Goal: Task Accomplishment & Management: Manage account settings

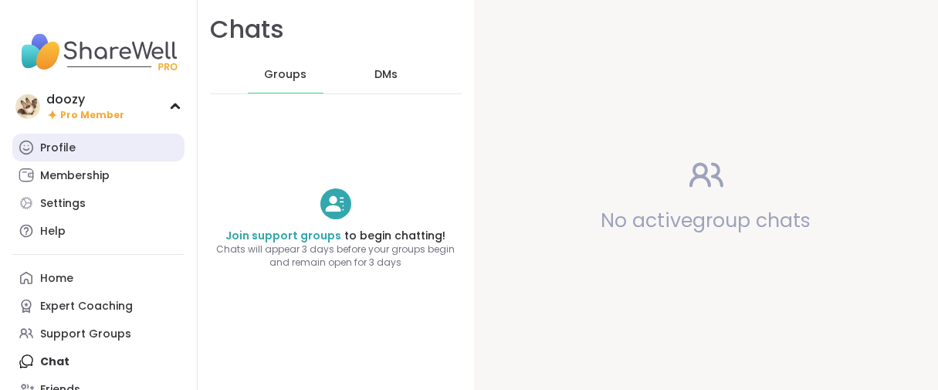
click at [69, 156] on div "Profile" at bounding box center [58, 147] width 36 height 15
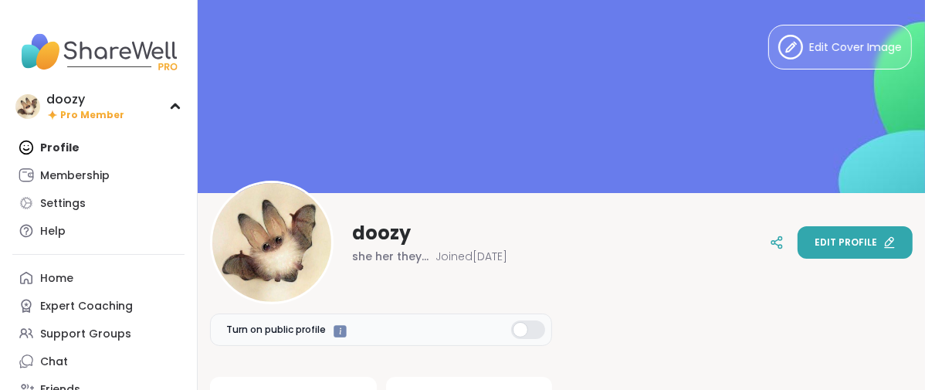
click at [797, 246] on button "Edit profile" at bounding box center [854, 242] width 115 height 32
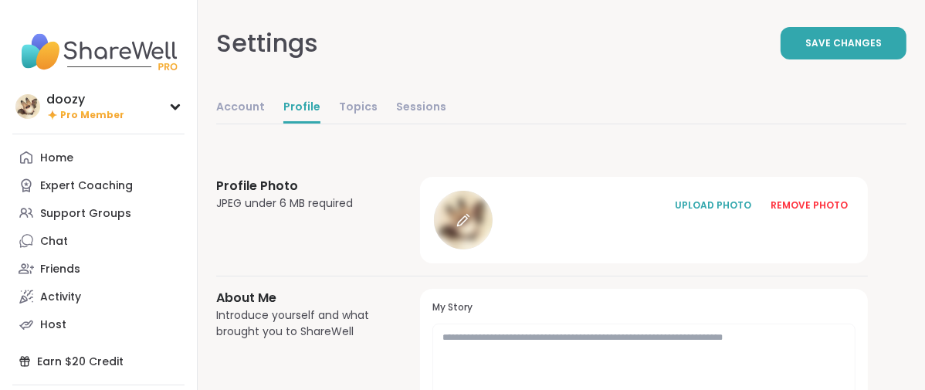
click at [470, 227] on icon at bounding box center [463, 220] width 14 height 14
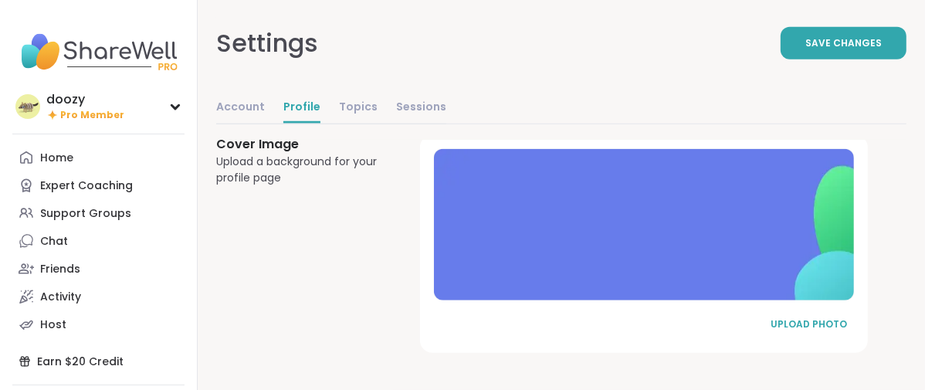
scroll to position [1221, 0]
click at [816, 317] on div "UPLOAD PHOTO" at bounding box center [808, 324] width 77 height 14
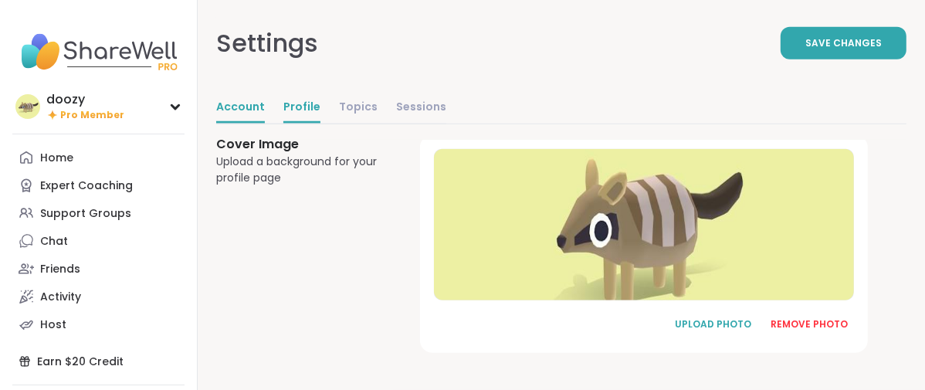
click at [265, 123] on link "Account" at bounding box center [240, 108] width 49 height 31
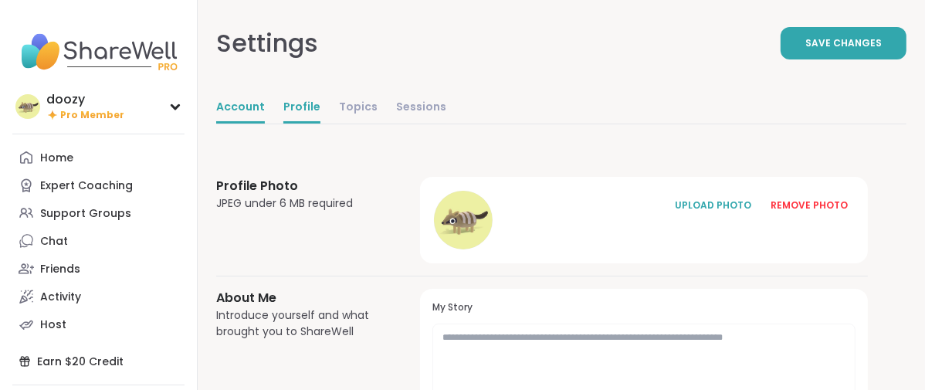
select select "**"
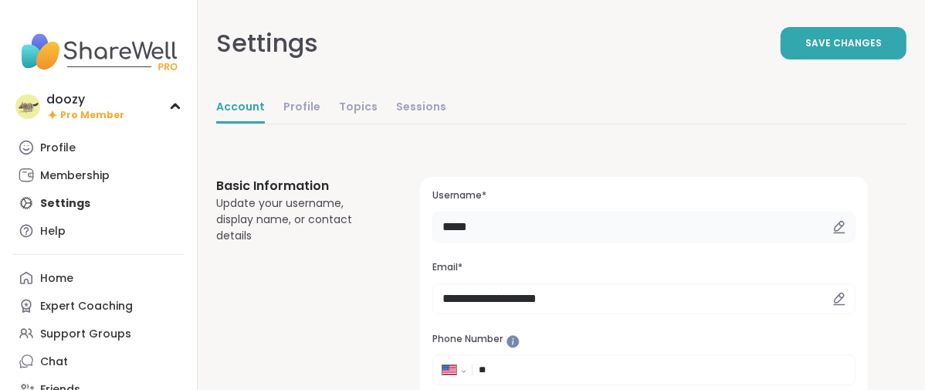
click at [597, 242] on input "*****" at bounding box center [643, 226] width 423 height 31
type input "*"
type input "*********"
click at [786, 59] on button "Save Changes" at bounding box center [843, 43] width 126 height 32
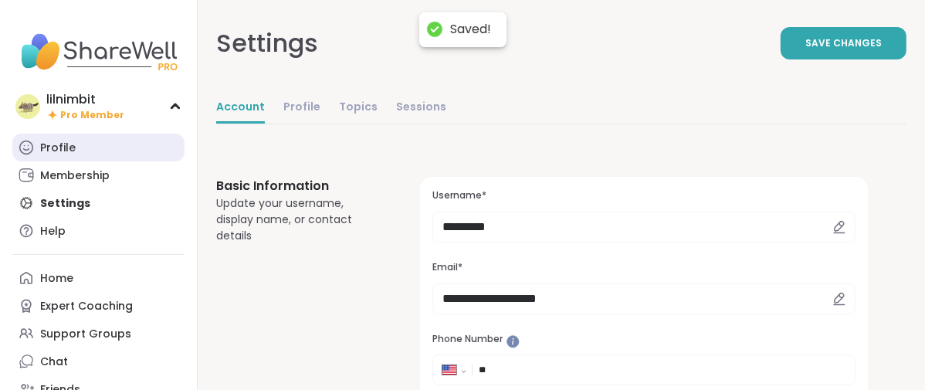
click at [75, 156] on div "Profile" at bounding box center [58, 147] width 36 height 15
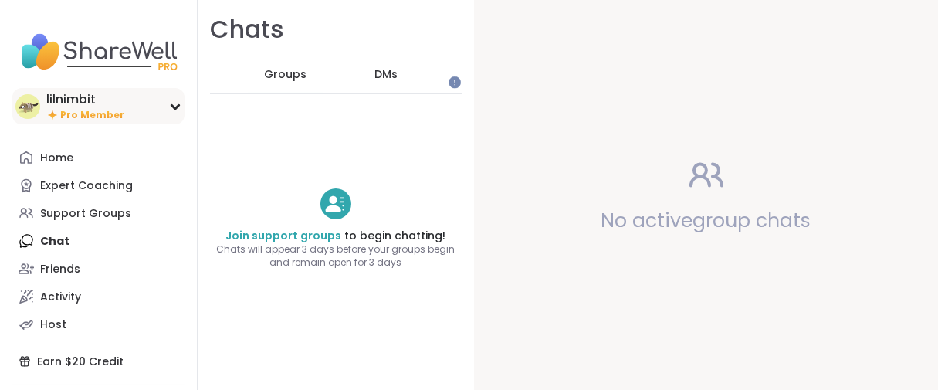
click at [93, 108] on div "lilnimbit" at bounding box center [85, 99] width 78 height 17
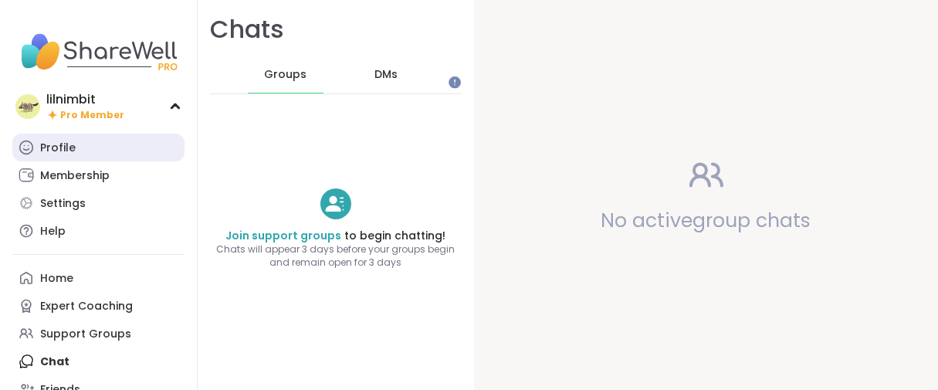
click at [69, 156] on div "Profile" at bounding box center [58, 147] width 36 height 15
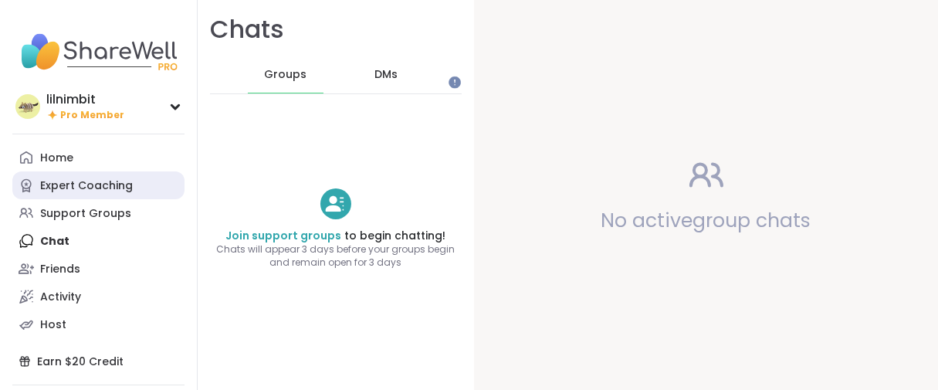
click at [89, 194] on div "Expert Coaching" at bounding box center [86, 185] width 93 height 15
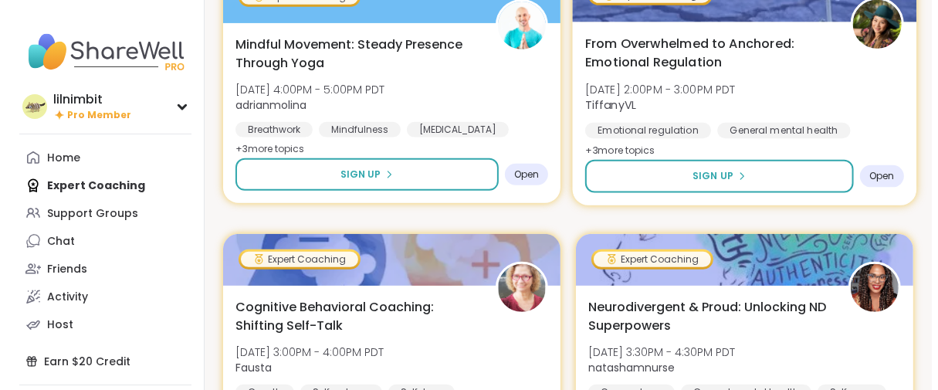
scroll to position [514, 0]
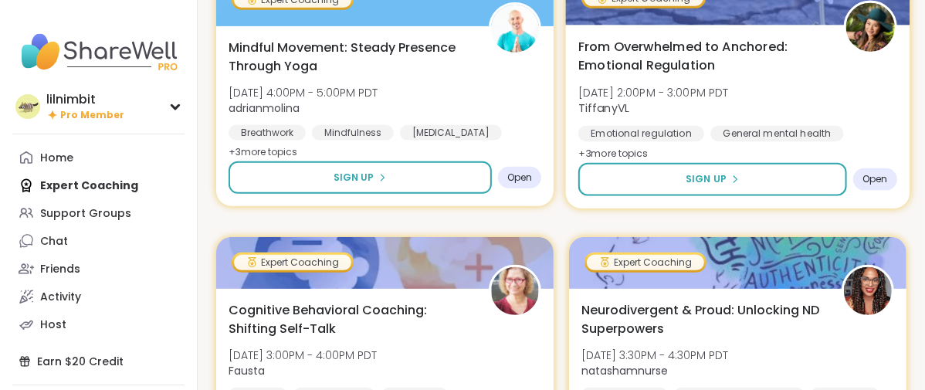
click at [657, 75] on span "From Overwhelmed to Anchored: Emotional Regulation" at bounding box center [702, 56] width 248 height 38
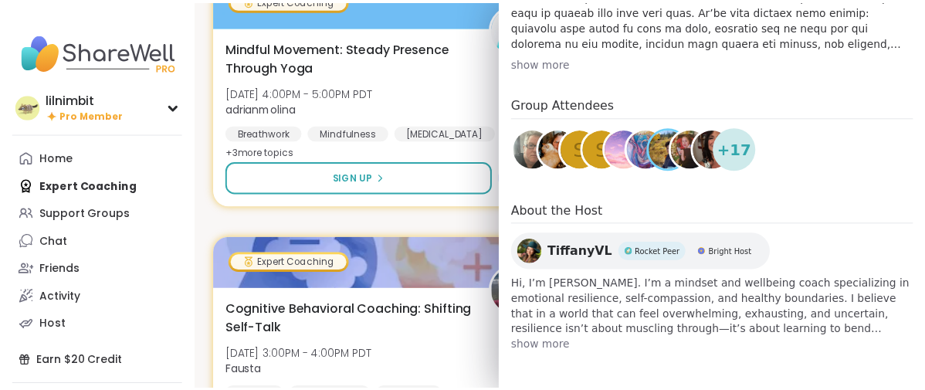
scroll to position [86, 0]
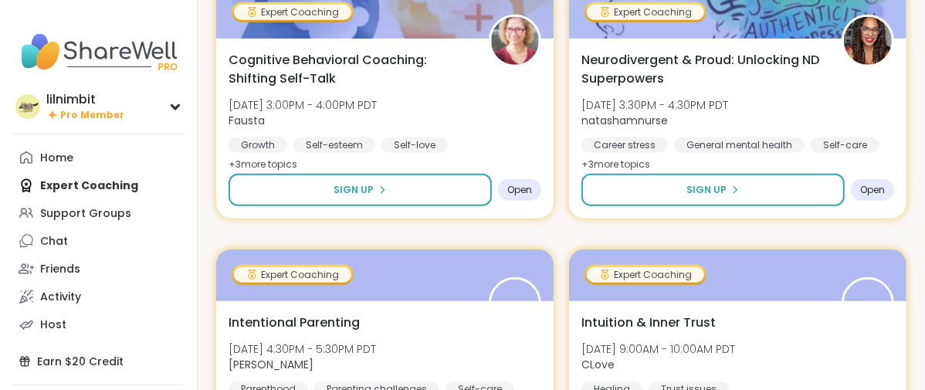
scroll to position [772, 0]
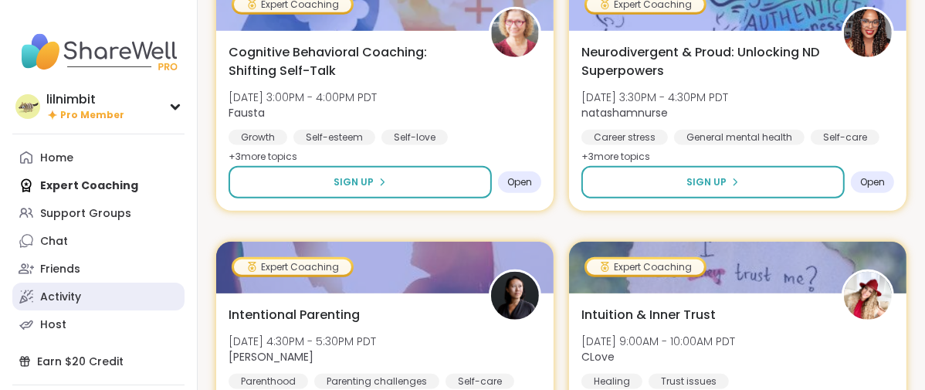
click at [49, 305] on div "Activity" at bounding box center [60, 296] width 41 height 15
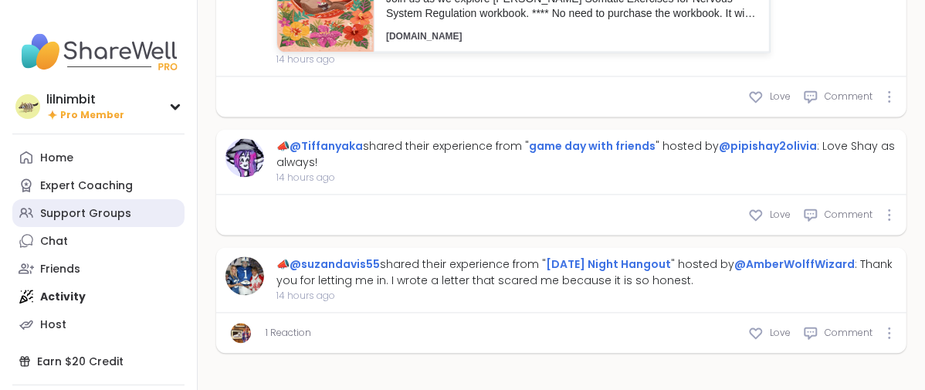
click at [96, 221] on div "Support Groups" at bounding box center [85, 213] width 91 height 15
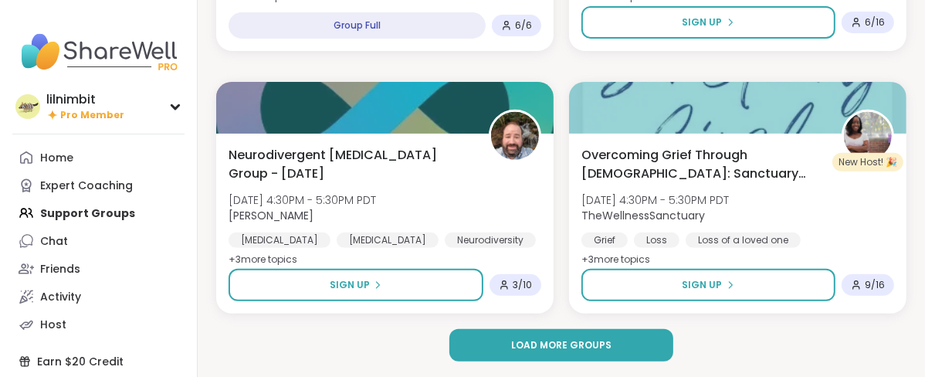
scroll to position [4754, 0]
click at [581, 338] on span "Load more groups" at bounding box center [561, 345] width 100 height 14
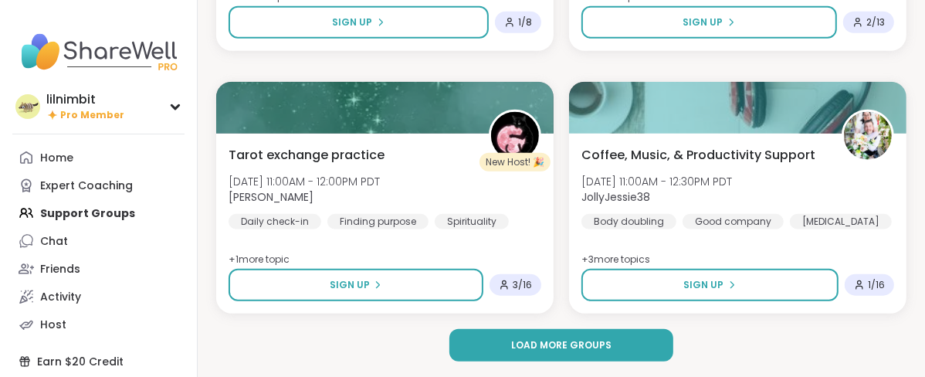
scroll to position [9616, 0]
click at [570, 338] on span "Load more groups" at bounding box center [561, 345] width 100 height 14
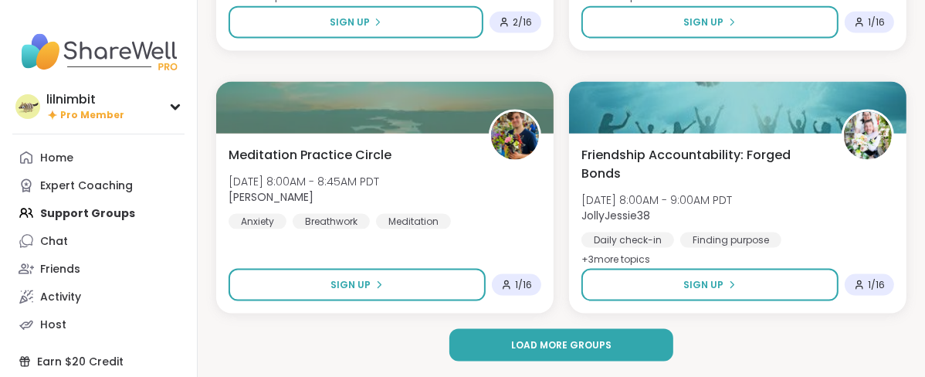
scroll to position [14478, 0]
click at [593, 352] on span "Load more groups" at bounding box center [561, 345] width 100 height 14
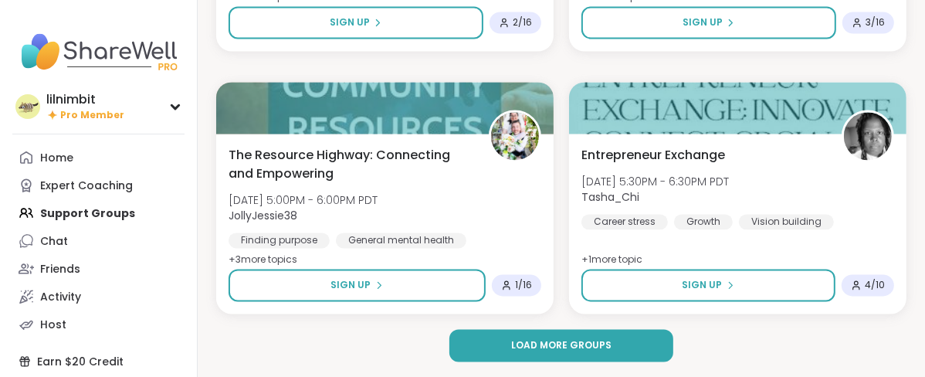
scroll to position [19340, 0]
click at [611, 340] on span "Load more groups" at bounding box center [561, 345] width 100 height 14
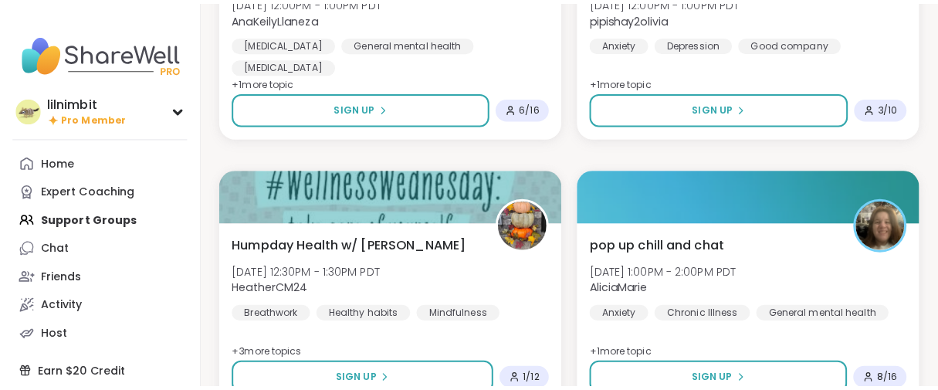
scroll to position [22341, 0]
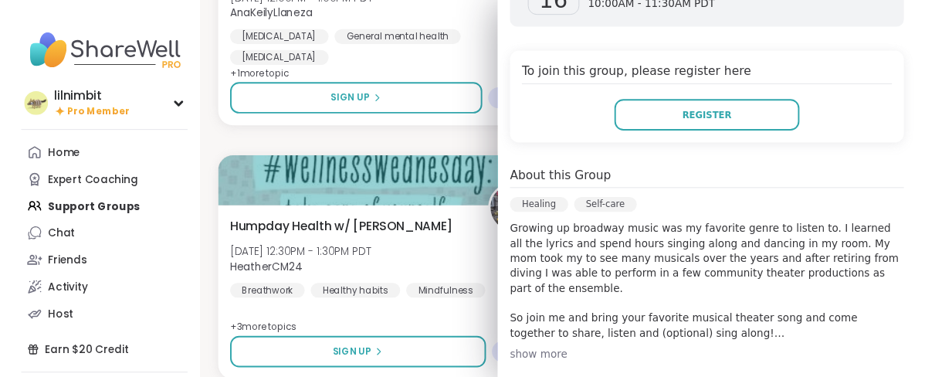
scroll to position [0, 0]
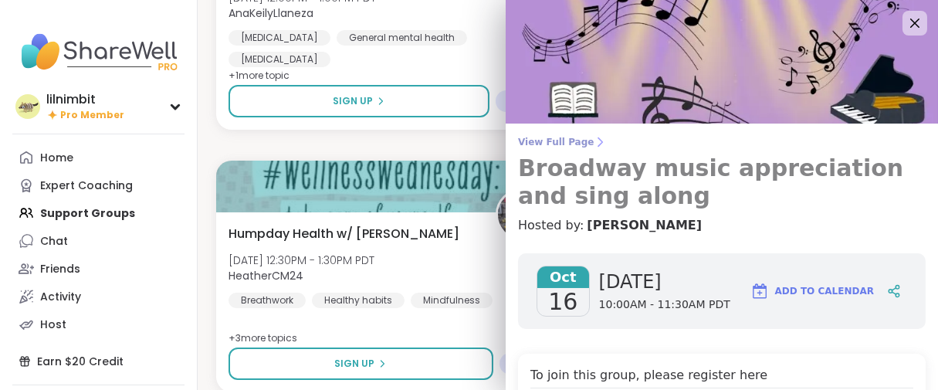
click at [556, 147] on span "View Full Page" at bounding box center [721, 142] width 407 height 12
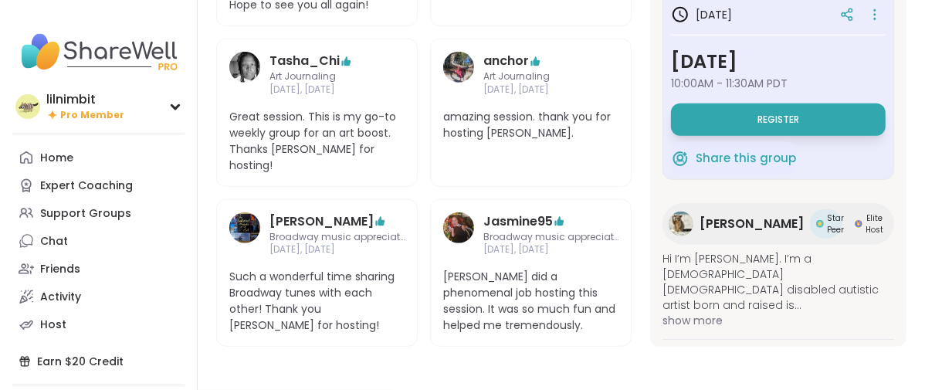
scroll to position [1395, 0]
click at [73, 166] on div "Home" at bounding box center [56, 157] width 33 height 15
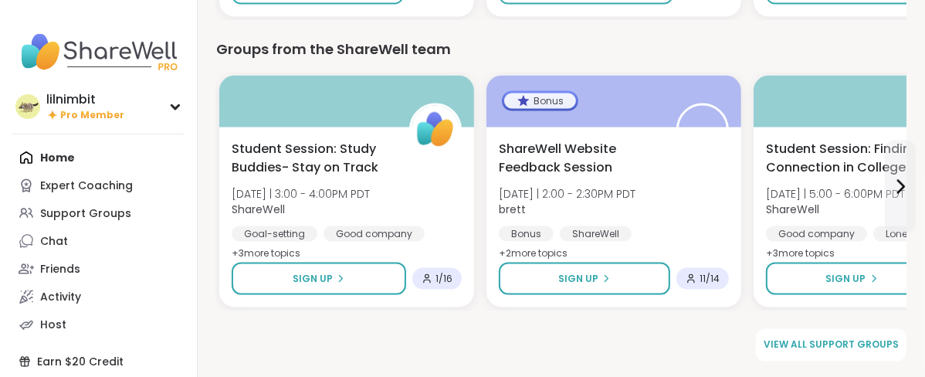
scroll to position [1858, 0]
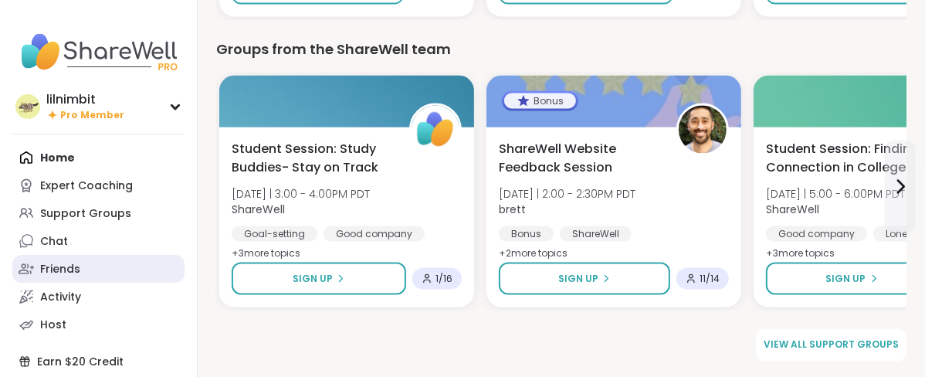
click at [96, 282] on link "Friends" at bounding box center [98, 269] width 172 height 28
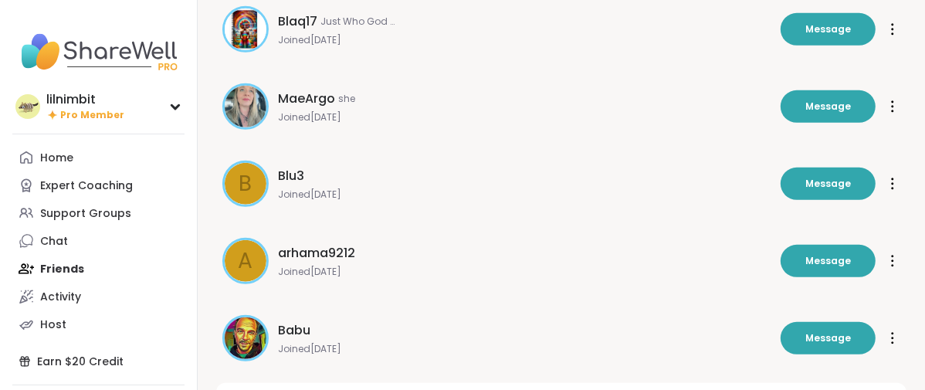
scroll to position [685, 0]
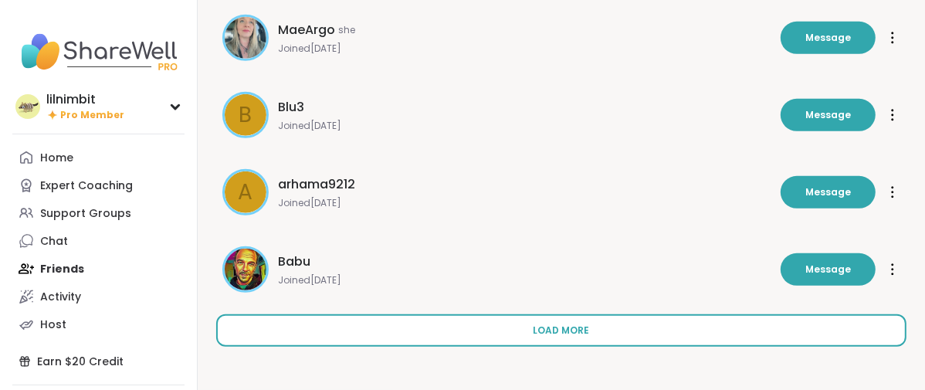
click at [590, 337] on span "Load more" at bounding box center [561, 330] width 56 height 14
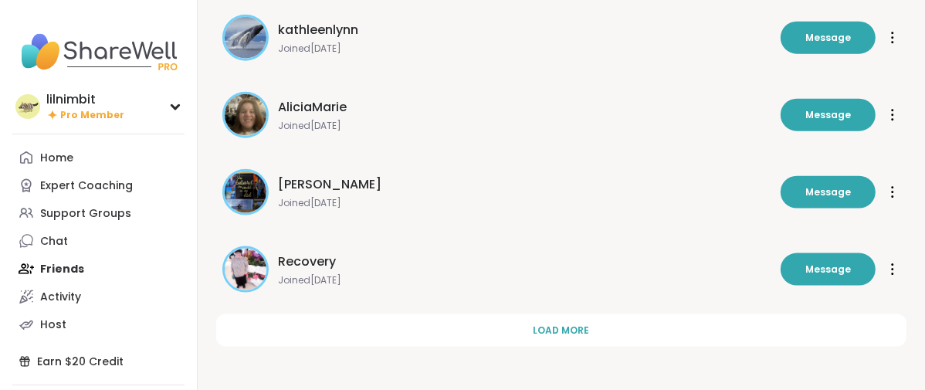
scroll to position [1565, 0]
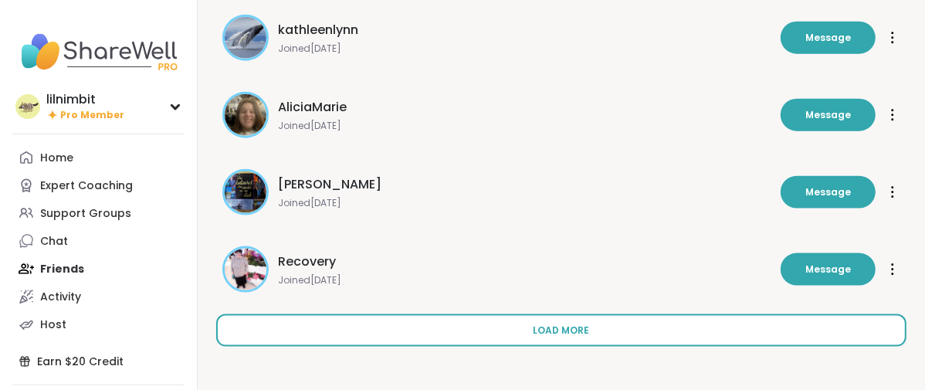
click at [548, 325] on button "Load more" at bounding box center [561, 330] width 690 height 32
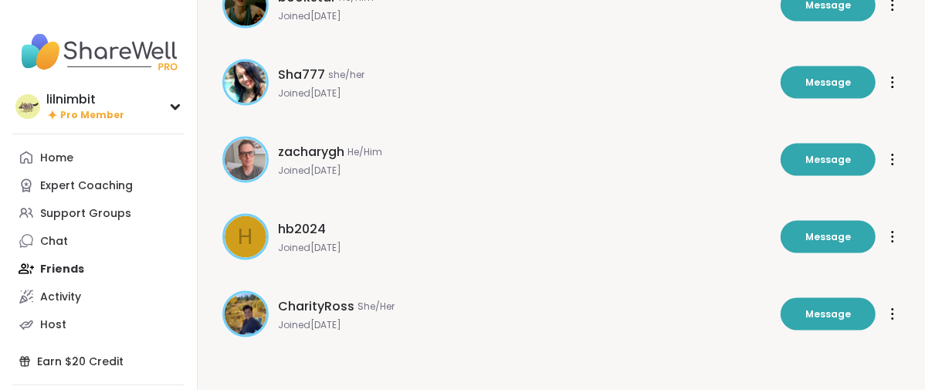
scroll to position [1942, 0]
click at [64, 249] on div "Chat" at bounding box center [54, 241] width 28 height 15
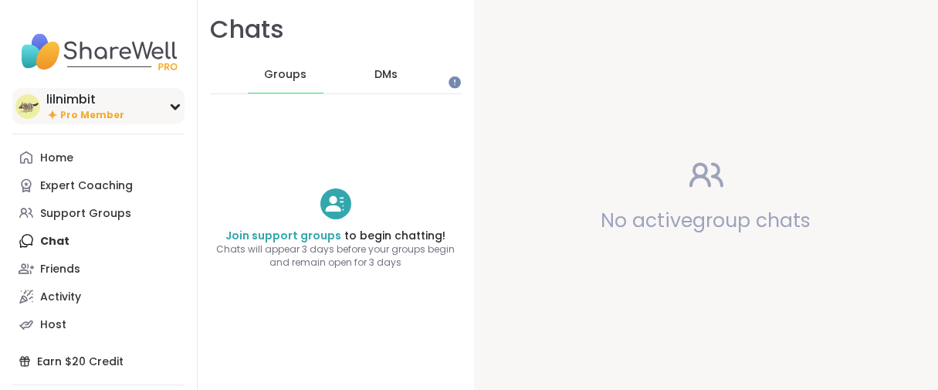
click at [86, 122] on span "Pro Member" at bounding box center [92, 115] width 64 height 13
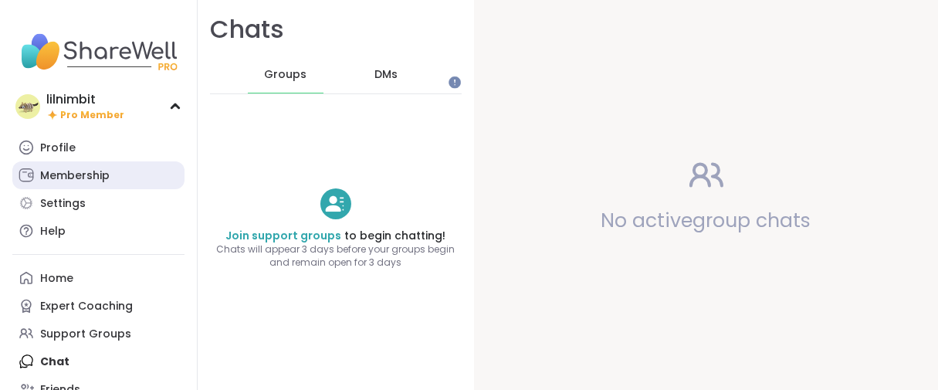
click at [84, 184] on div "Membership" at bounding box center [74, 175] width 69 height 15
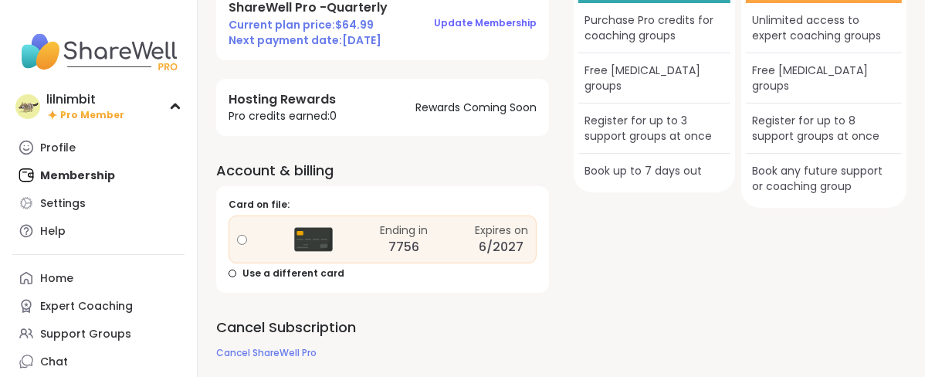
scroll to position [221, 0]
click at [71, 156] on div "Profile" at bounding box center [58, 147] width 36 height 15
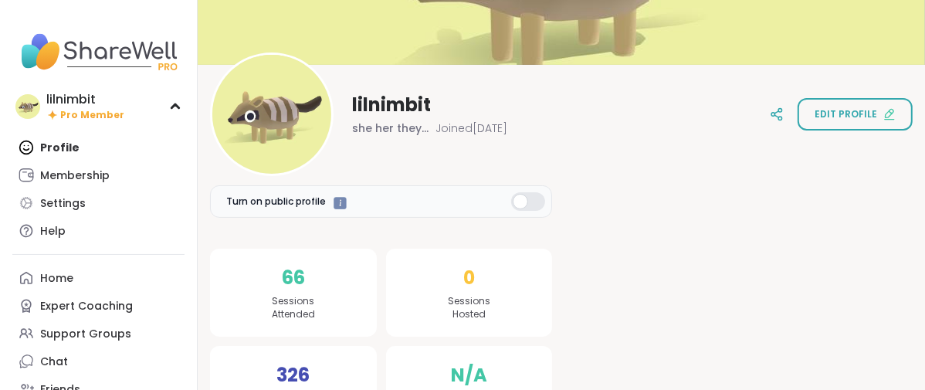
scroll to position [367, 0]
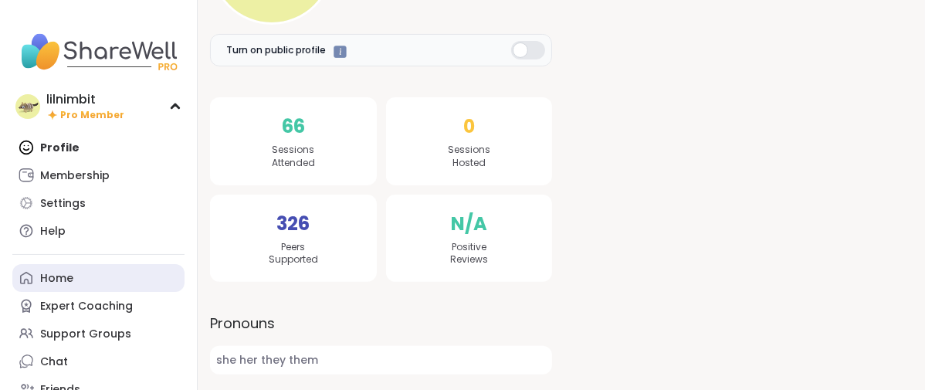
click at [48, 286] on div "Home" at bounding box center [56, 278] width 33 height 15
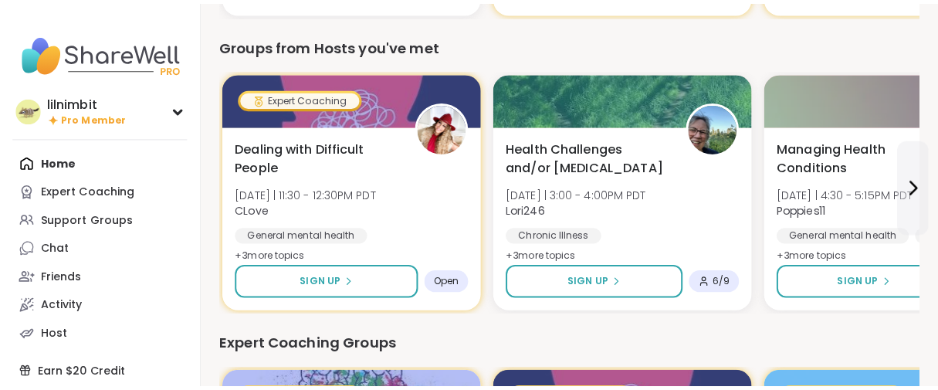
scroll to position [428, 0]
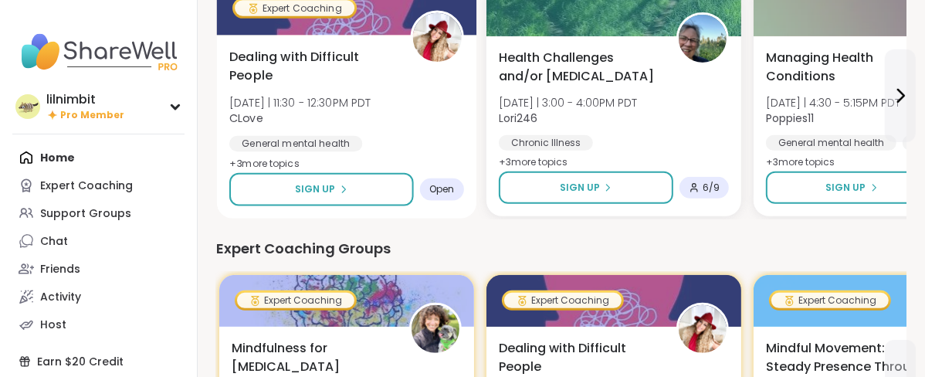
click at [393, 86] on span "Dealing with Difficult People" at bounding box center [311, 67] width 164 height 38
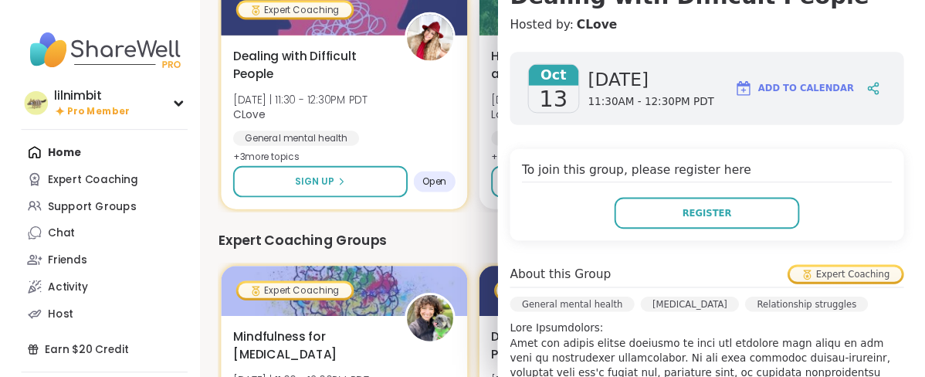
scroll to position [0, 0]
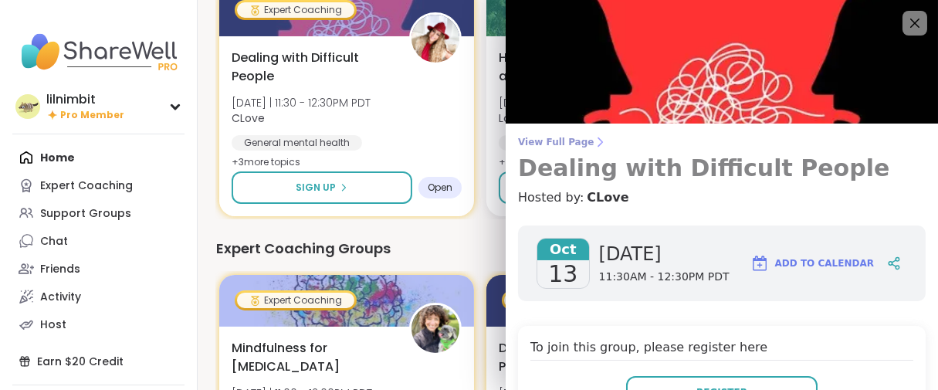
click at [519, 145] on span "View Full Page" at bounding box center [721, 142] width 407 height 12
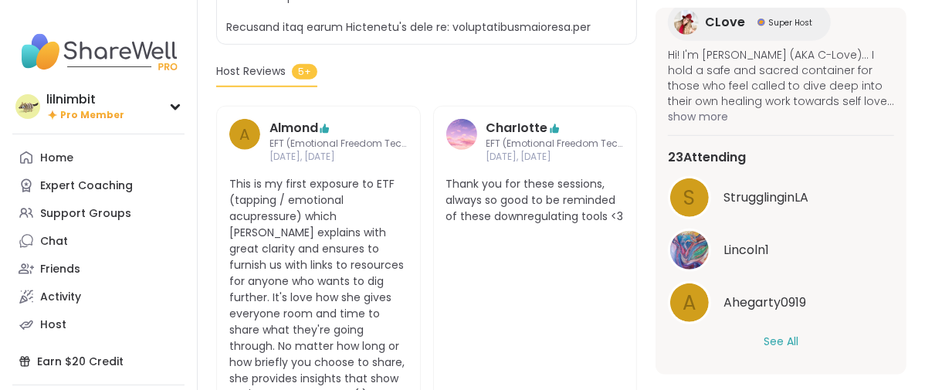
scroll to position [943, 0]
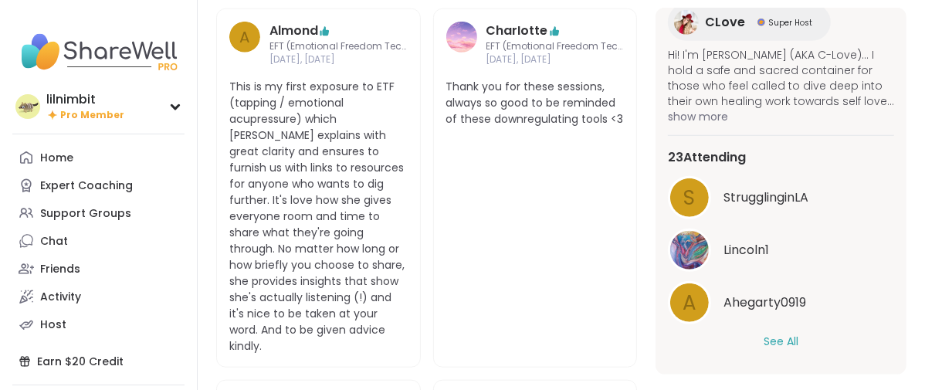
click at [763, 340] on button "See All" at bounding box center [780, 341] width 35 height 16
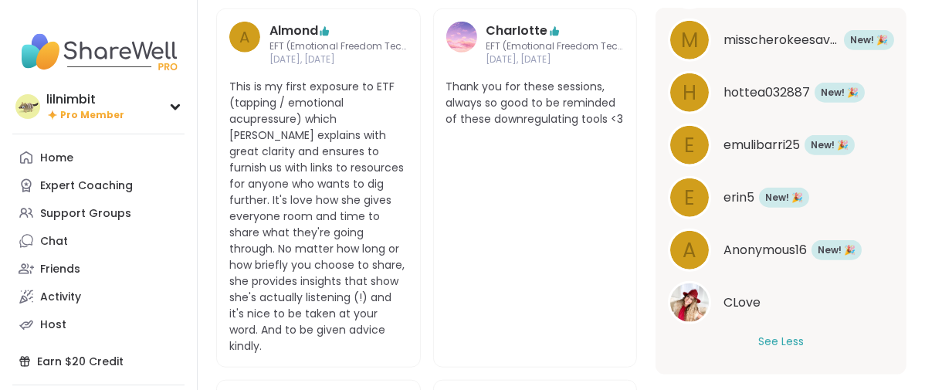
scroll to position [1433, 0]
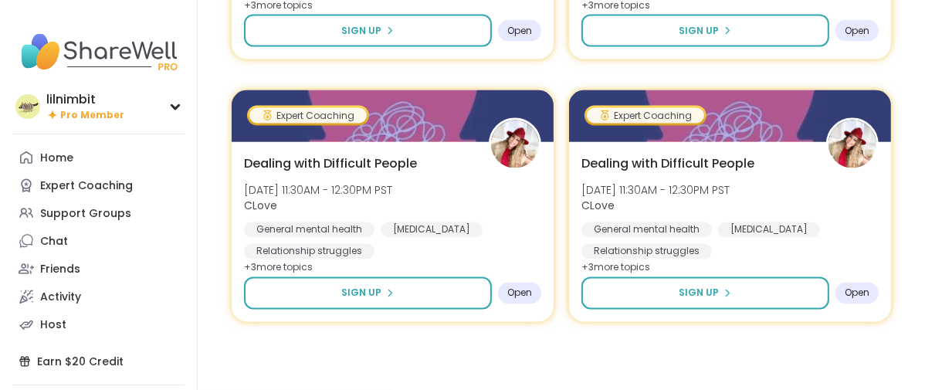
scroll to position [2902, 0]
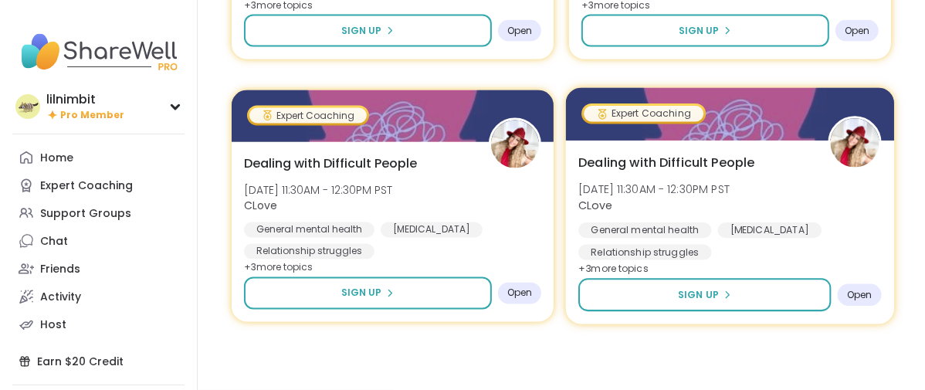
click at [718, 157] on span "Dealing with Difficult People" at bounding box center [666, 162] width 176 height 19
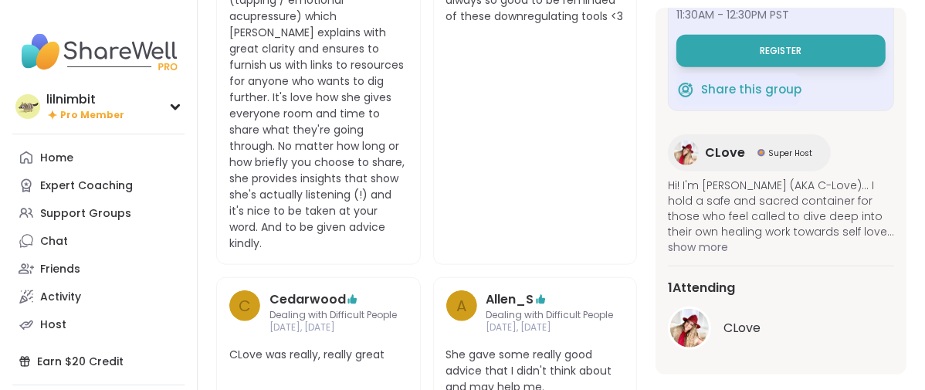
scroll to position [1200, 0]
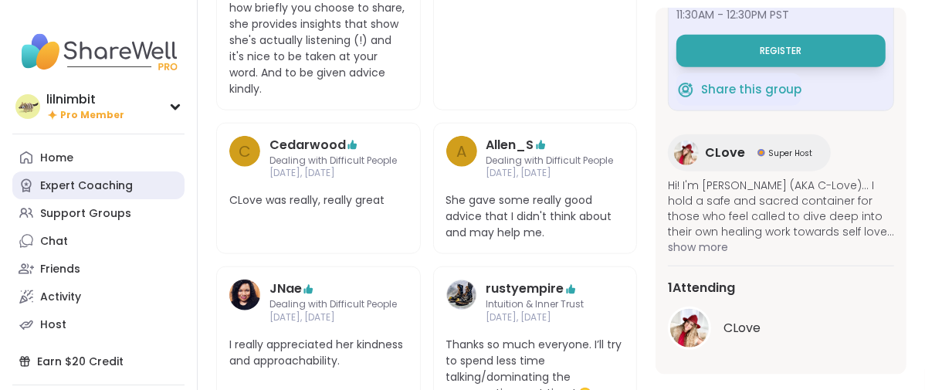
click at [133, 194] on div "Expert Coaching" at bounding box center [86, 185] width 93 height 15
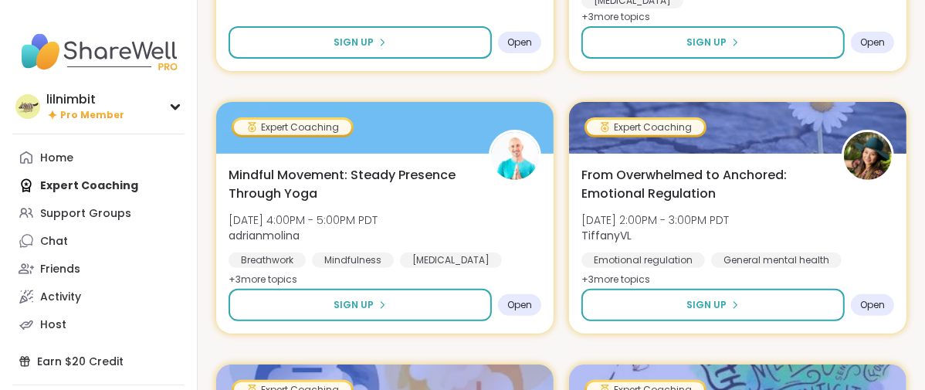
scroll to position [428, 0]
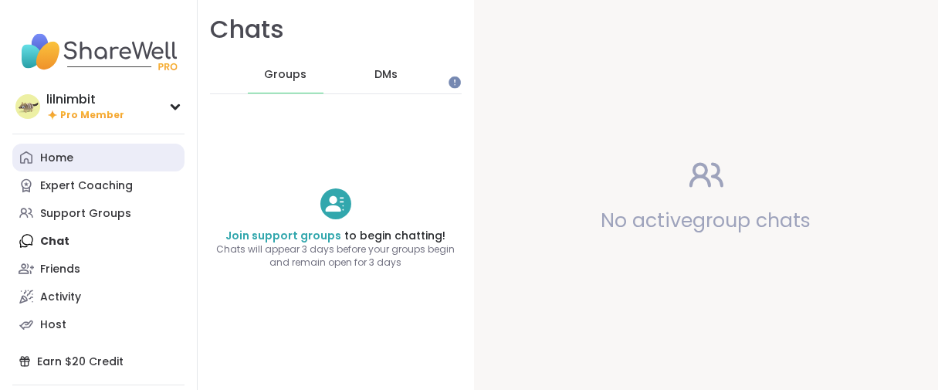
click at [63, 166] on div "Home" at bounding box center [56, 157] width 33 height 15
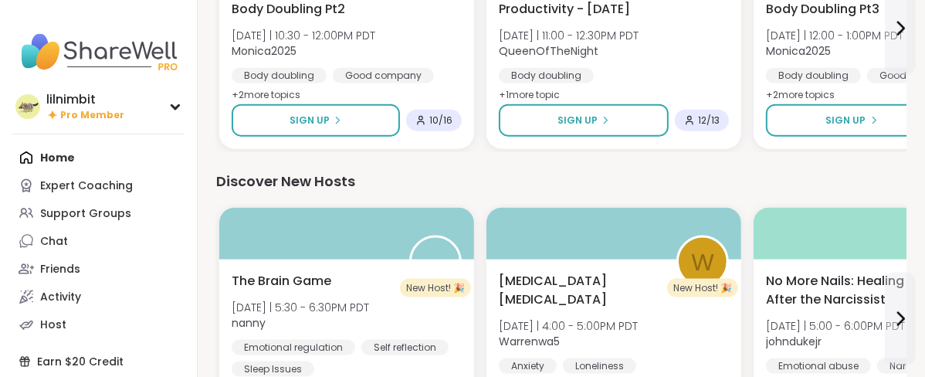
scroll to position [1912, 0]
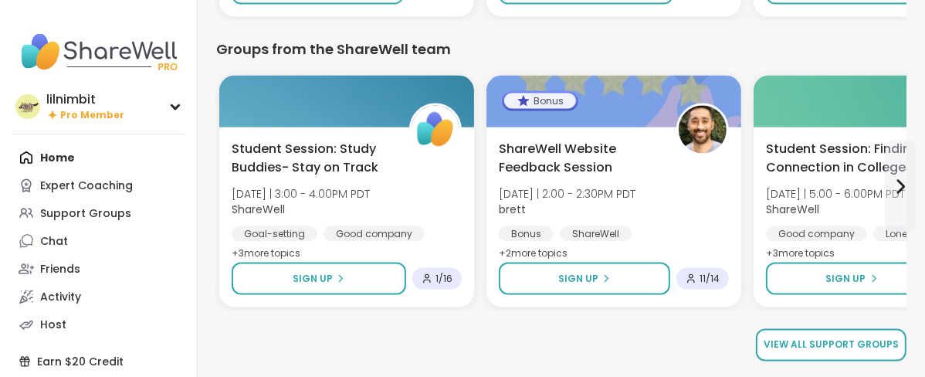
click at [856, 349] on span "View all support groups" at bounding box center [830, 345] width 135 height 14
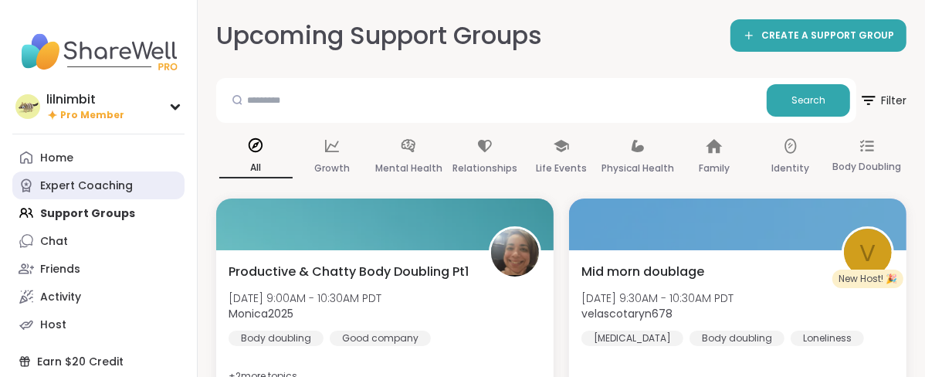
click at [58, 194] on div "Expert Coaching" at bounding box center [86, 185] width 93 height 15
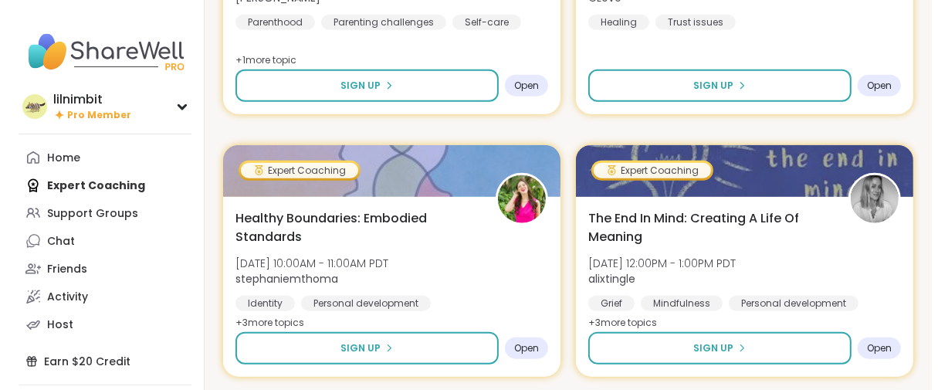
scroll to position [1279, 0]
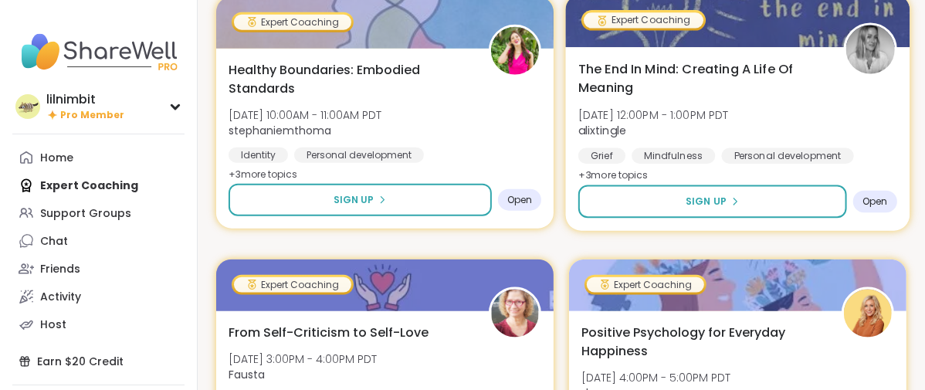
click at [685, 97] on span "The End In Mind: Creating A Life Of Meaning" at bounding box center [702, 78] width 248 height 38
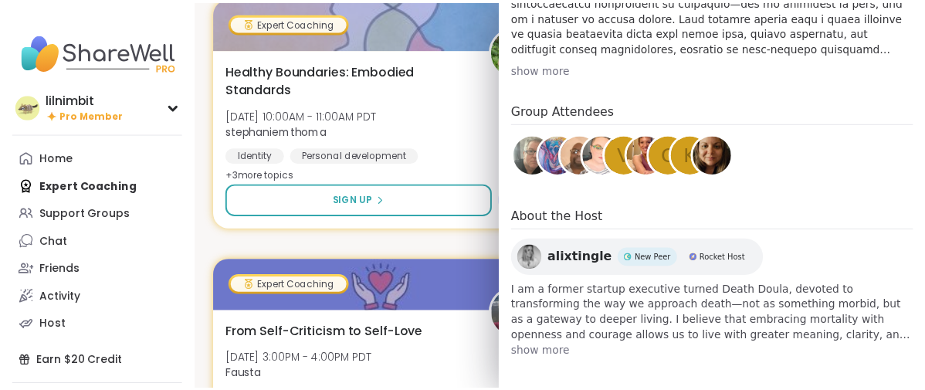
scroll to position [816, 0]
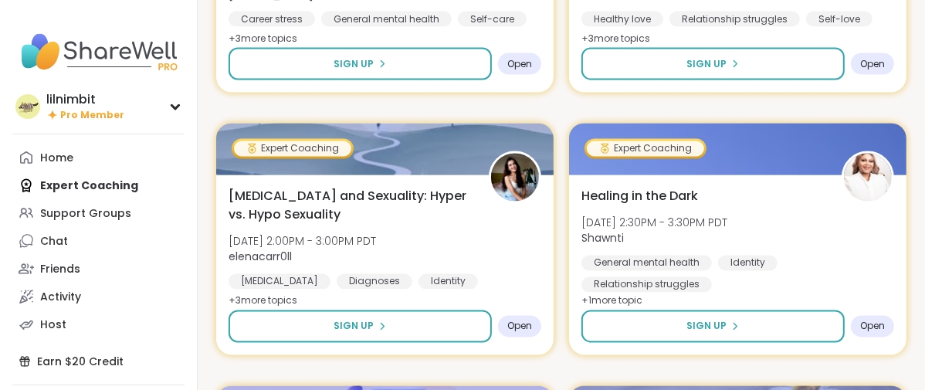
scroll to position [2308, 0]
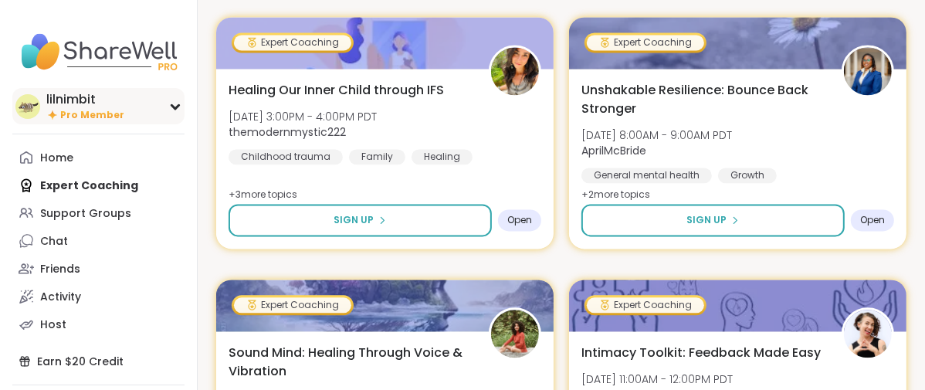
click at [106, 122] on span "Pro Member" at bounding box center [92, 115] width 64 height 13
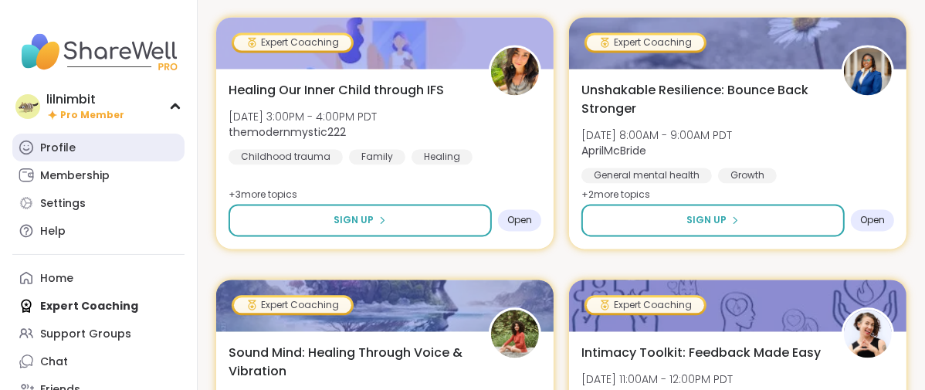
click at [76, 156] on div "Profile" at bounding box center [58, 147] width 36 height 15
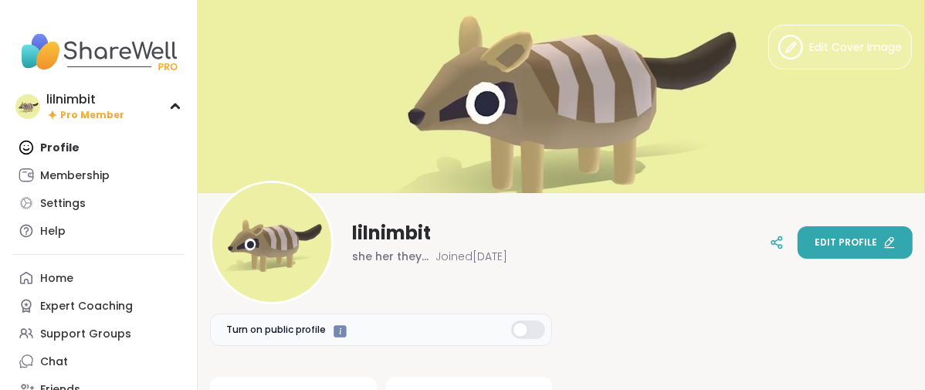
click at [817, 243] on span "Edit profile" at bounding box center [845, 242] width 63 height 14
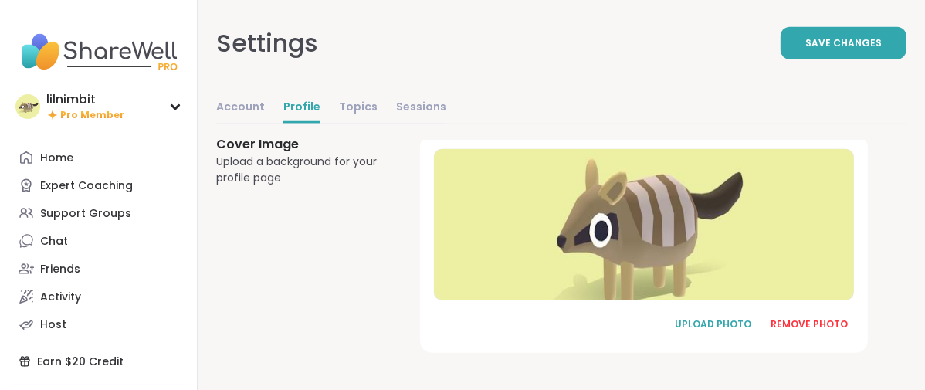
scroll to position [1226, 0]
click at [823, 329] on div "UPLOAD PHOTO REMOVE PHOTO" at bounding box center [644, 244] width 448 height 218
click at [819, 321] on div "REMOVE PHOTO" at bounding box center [808, 324] width 77 height 14
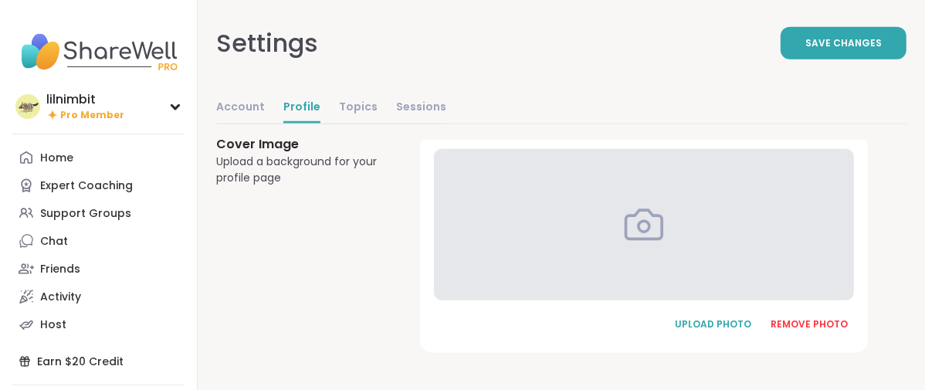
scroll to position [1221, 0]
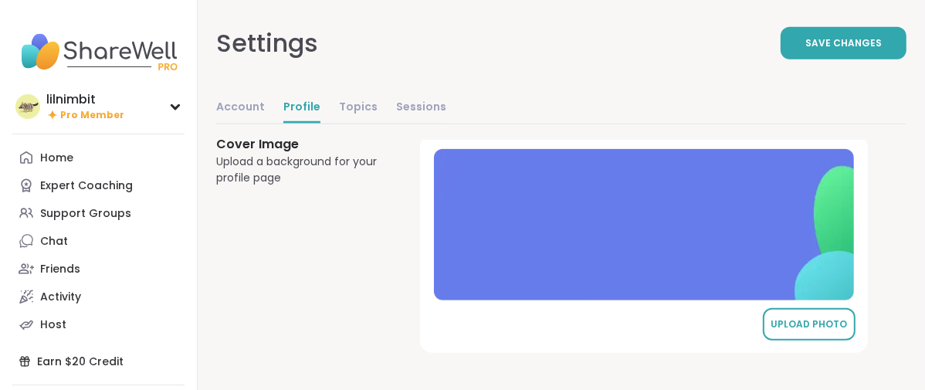
click at [847, 317] on div "UPLOAD PHOTO" at bounding box center [808, 324] width 77 height 14
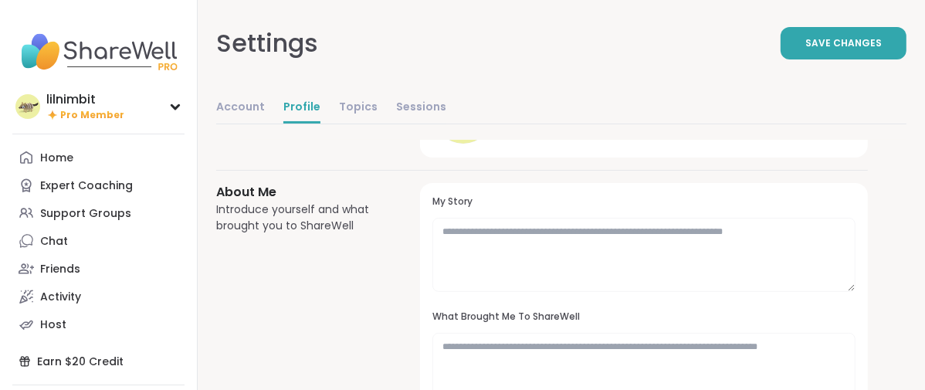
scroll to position [0, 0]
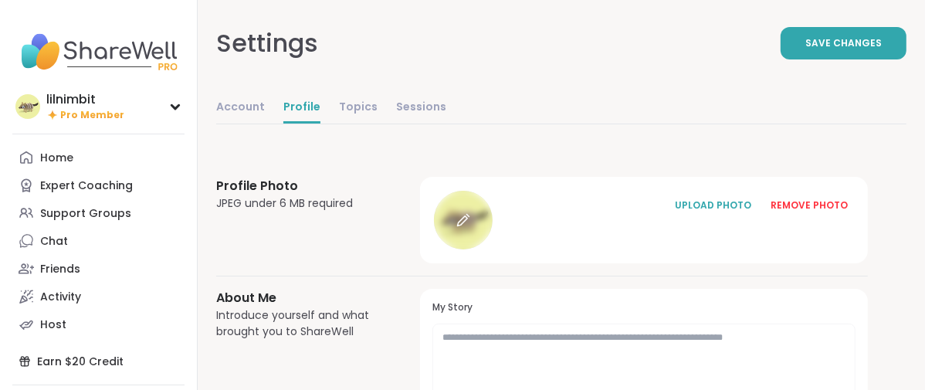
click at [470, 227] on icon at bounding box center [463, 220] width 14 height 14
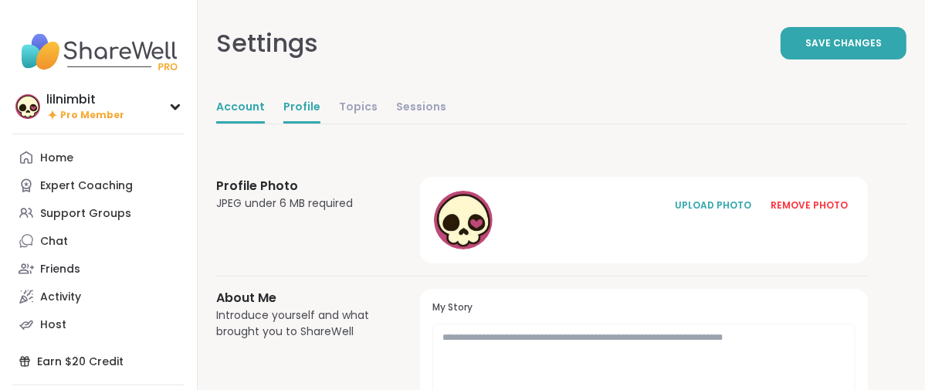
click at [265, 123] on link "Account" at bounding box center [240, 108] width 49 height 31
select select "**"
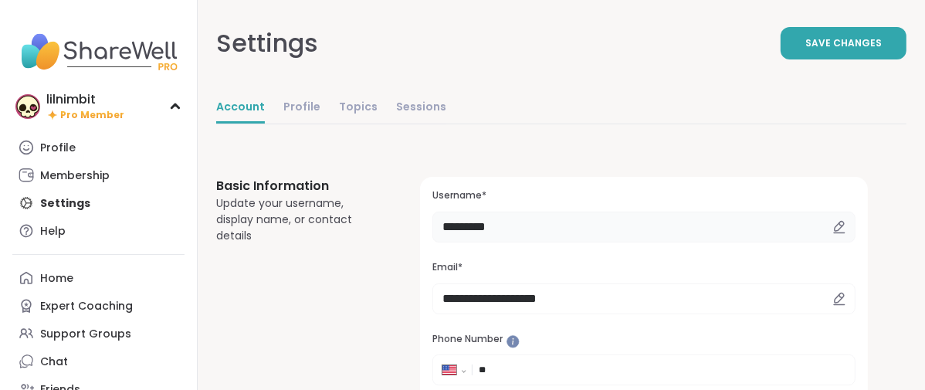
click at [597, 242] on input "*********" at bounding box center [643, 226] width 423 height 31
type input "*"
type input "********"
click at [780, 59] on button "Save Changes" at bounding box center [843, 43] width 126 height 32
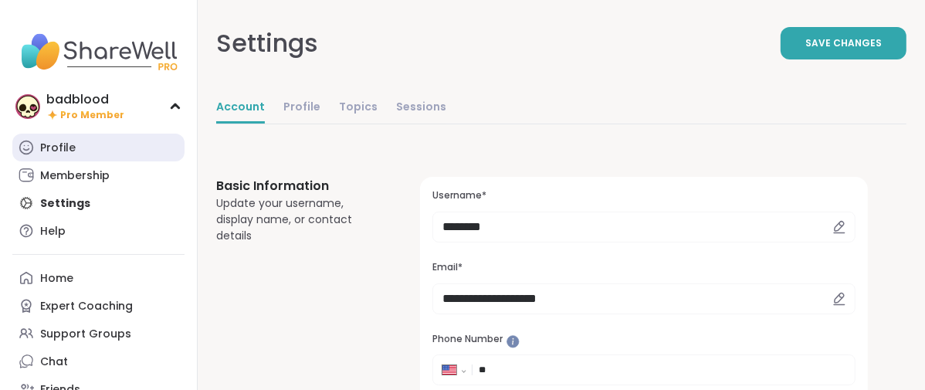
click at [76, 156] on div "Profile" at bounding box center [58, 147] width 36 height 15
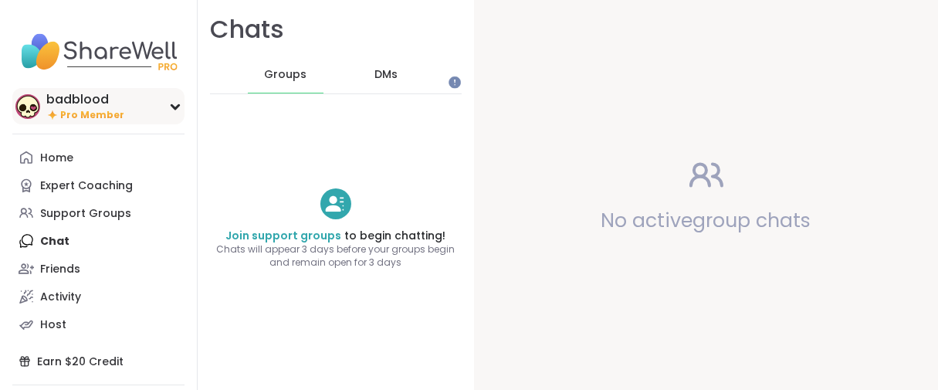
click at [65, 108] on div "badblood" at bounding box center [85, 99] width 78 height 17
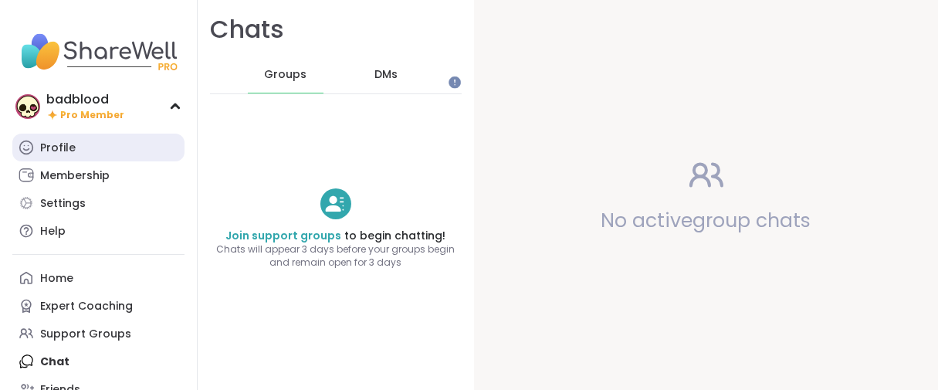
click at [51, 156] on div "Profile" at bounding box center [58, 147] width 36 height 15
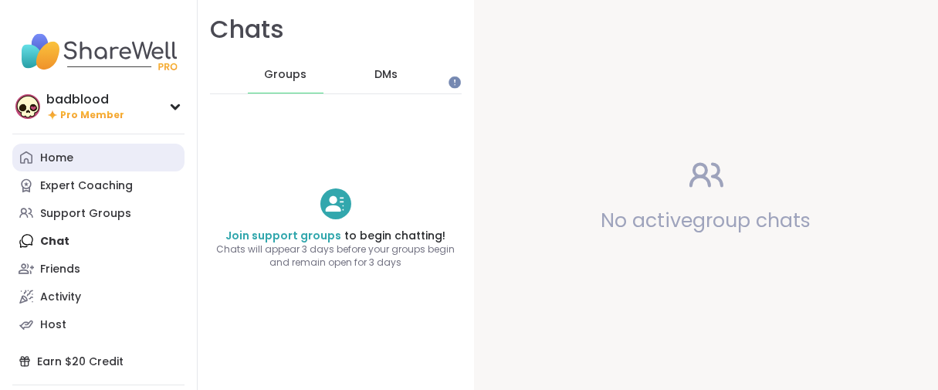
click at [73, 166] on div "Home" at bounding box center [56, 157] width 33 height 15
